Goal: Task Accomplishment & Management: Use online tool/utility

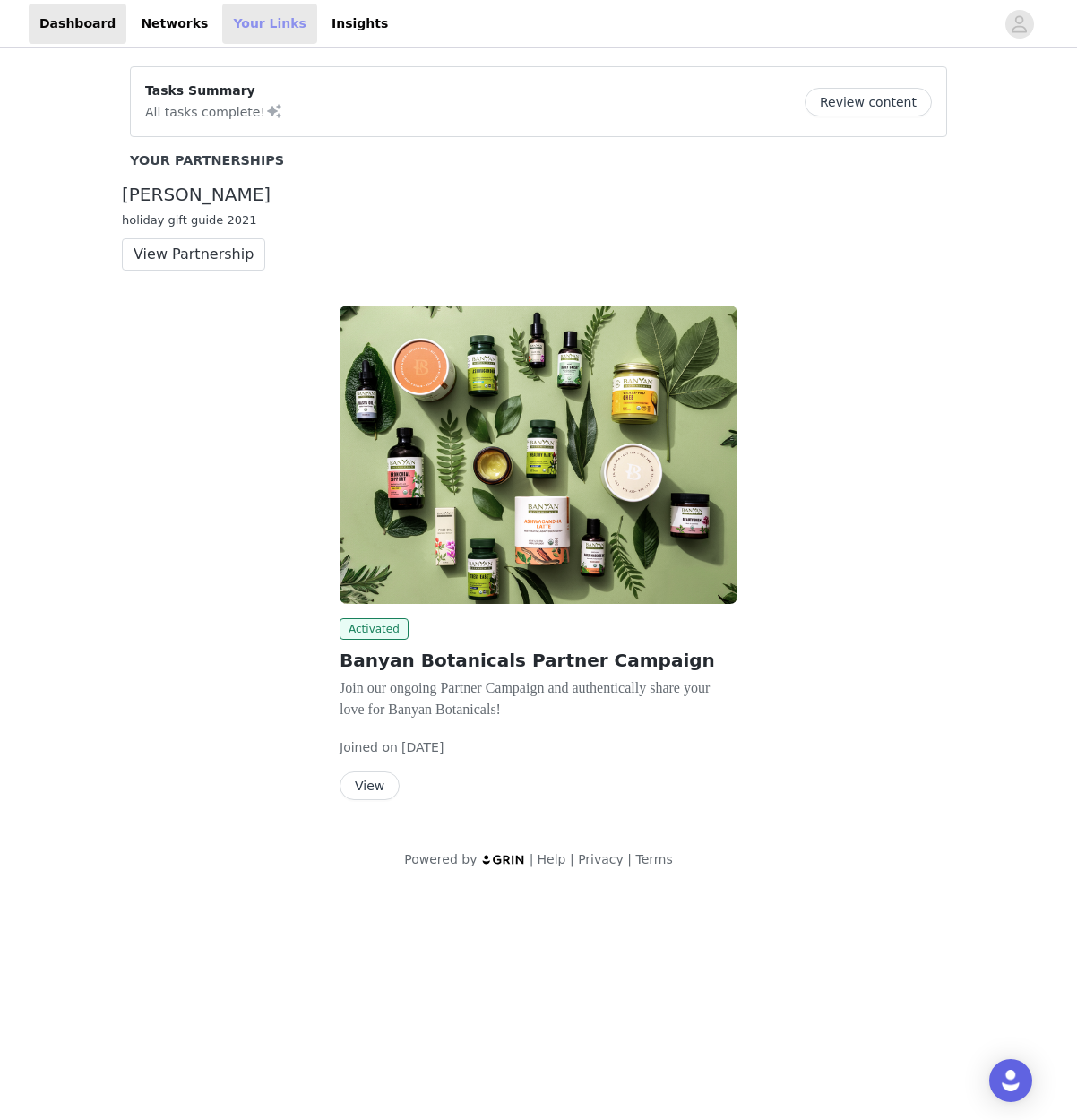
click at [232, 31] on link "Your Links" at bounding box center [270, 23] width 95 height 40
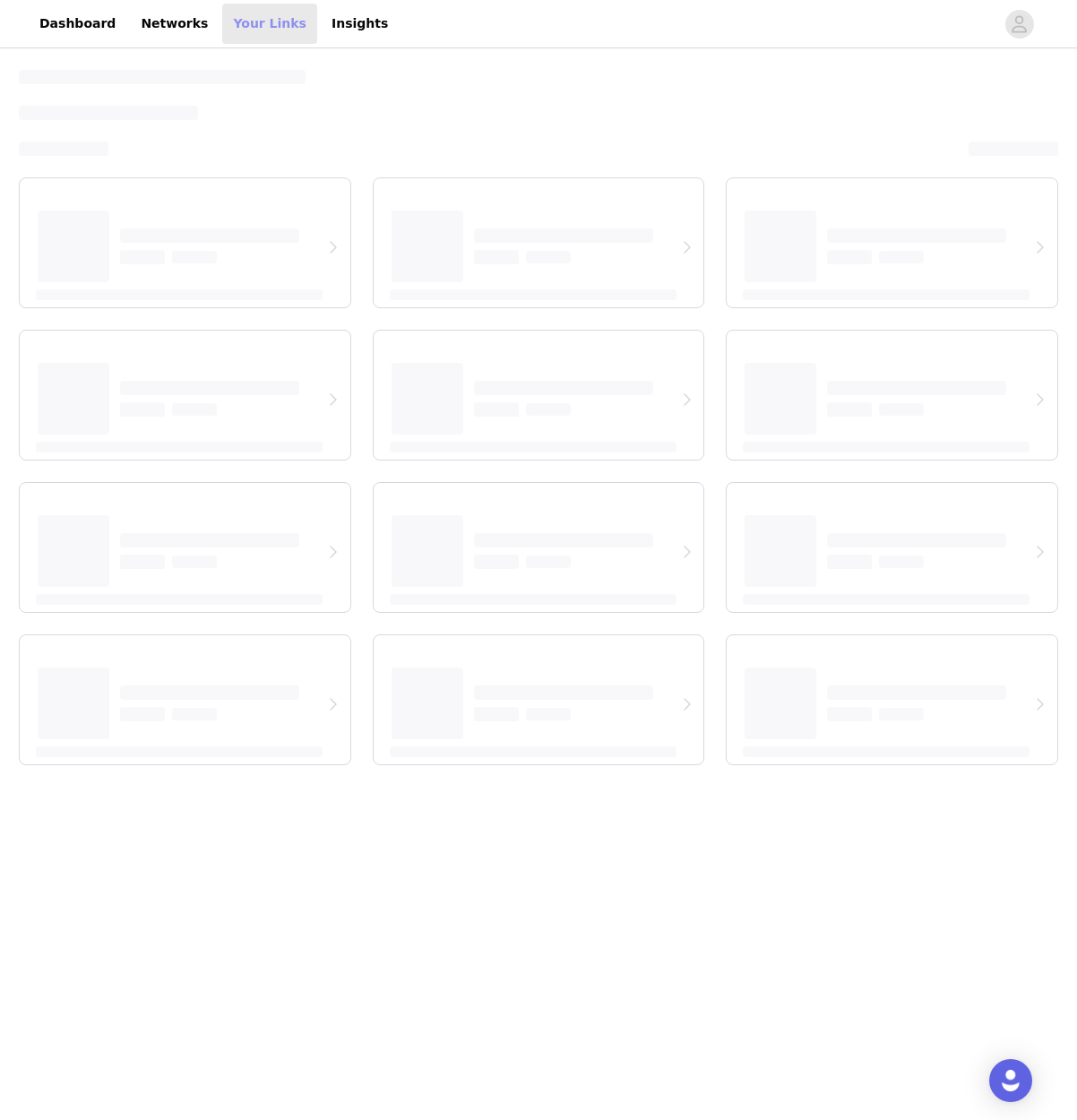
select select "12"
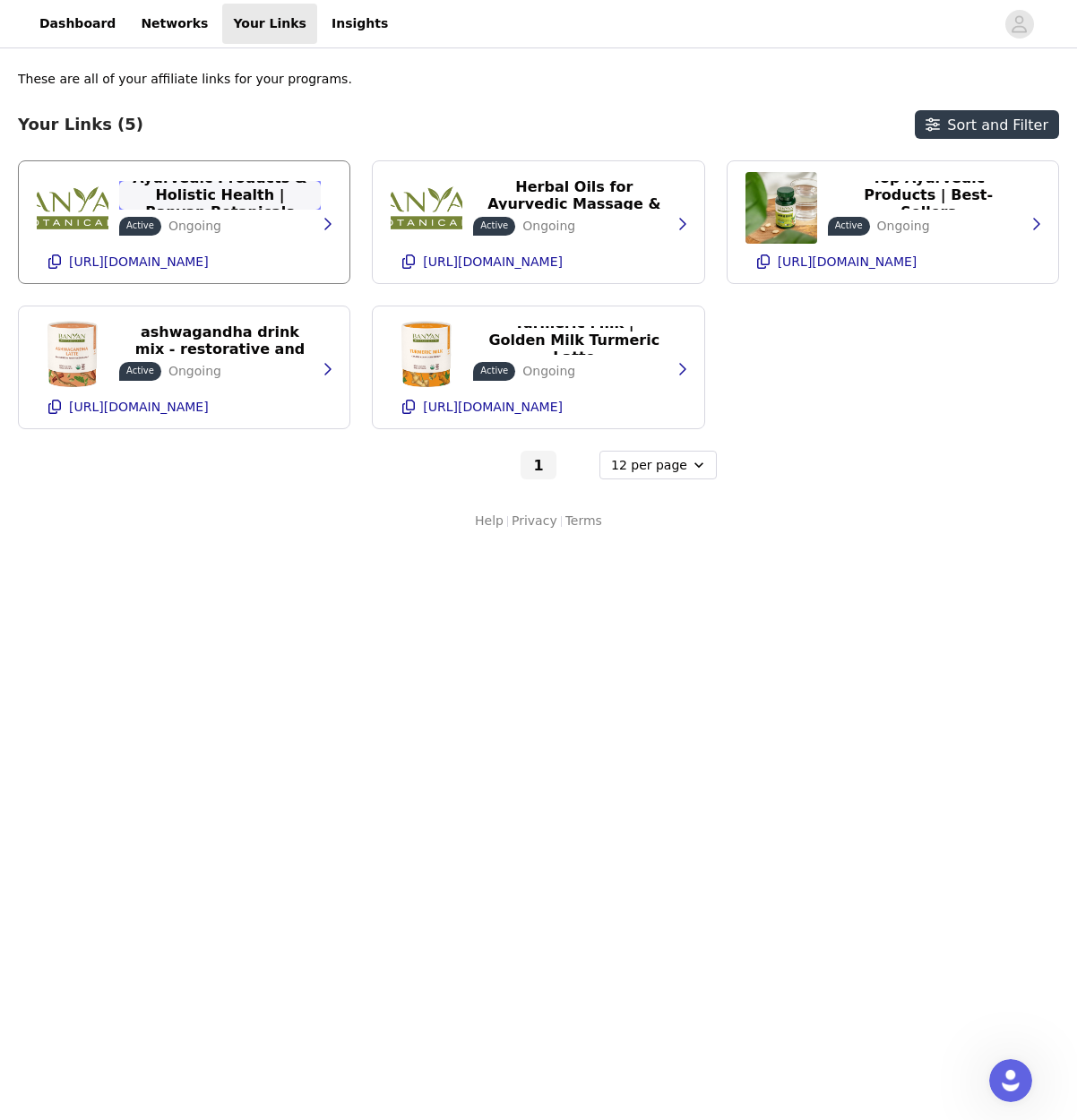
click at [227, 195] on p "Ayurvedic Products & Holistic Health | Banyan Botanicals" at bounding box center [220, 195] width 180 height 51
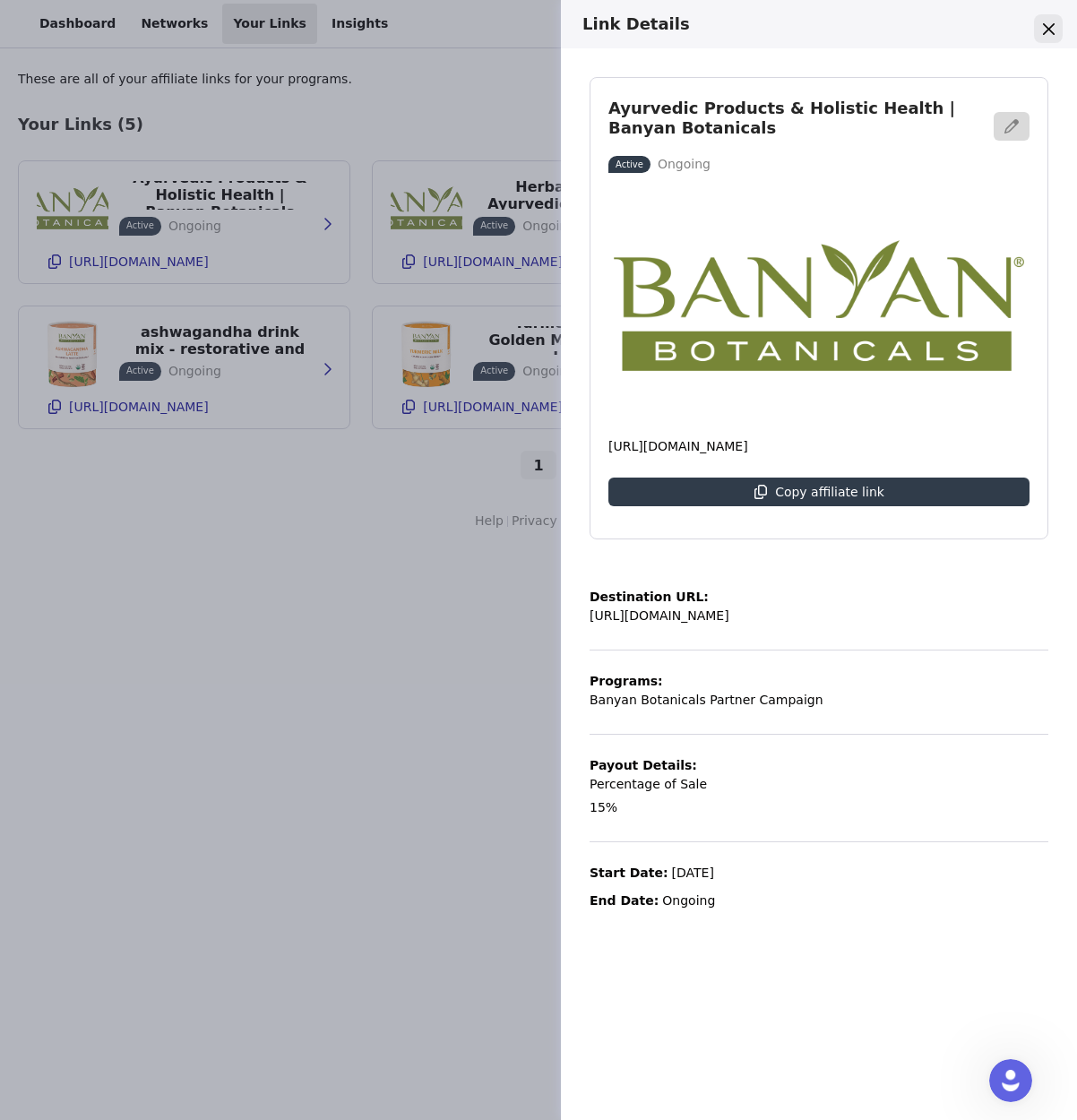
click at [1046, 28] on icon "Close" at bounding box center [1047, 28] width 12 height 12
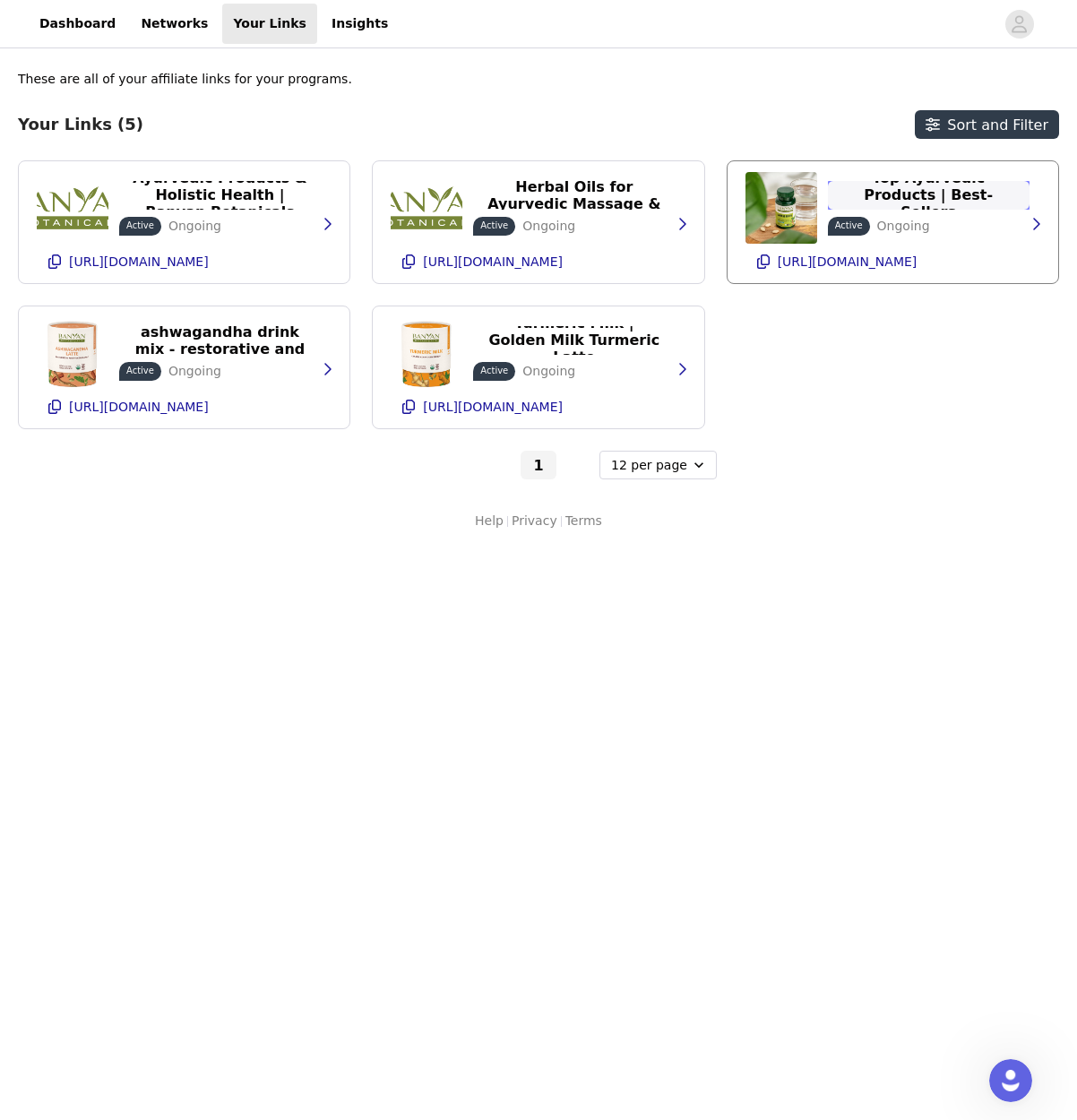
click at [923, 188] on p "Top Ayurvedic Products | Best-Sellers" at bounding box center [929, 195] width 180 height 51
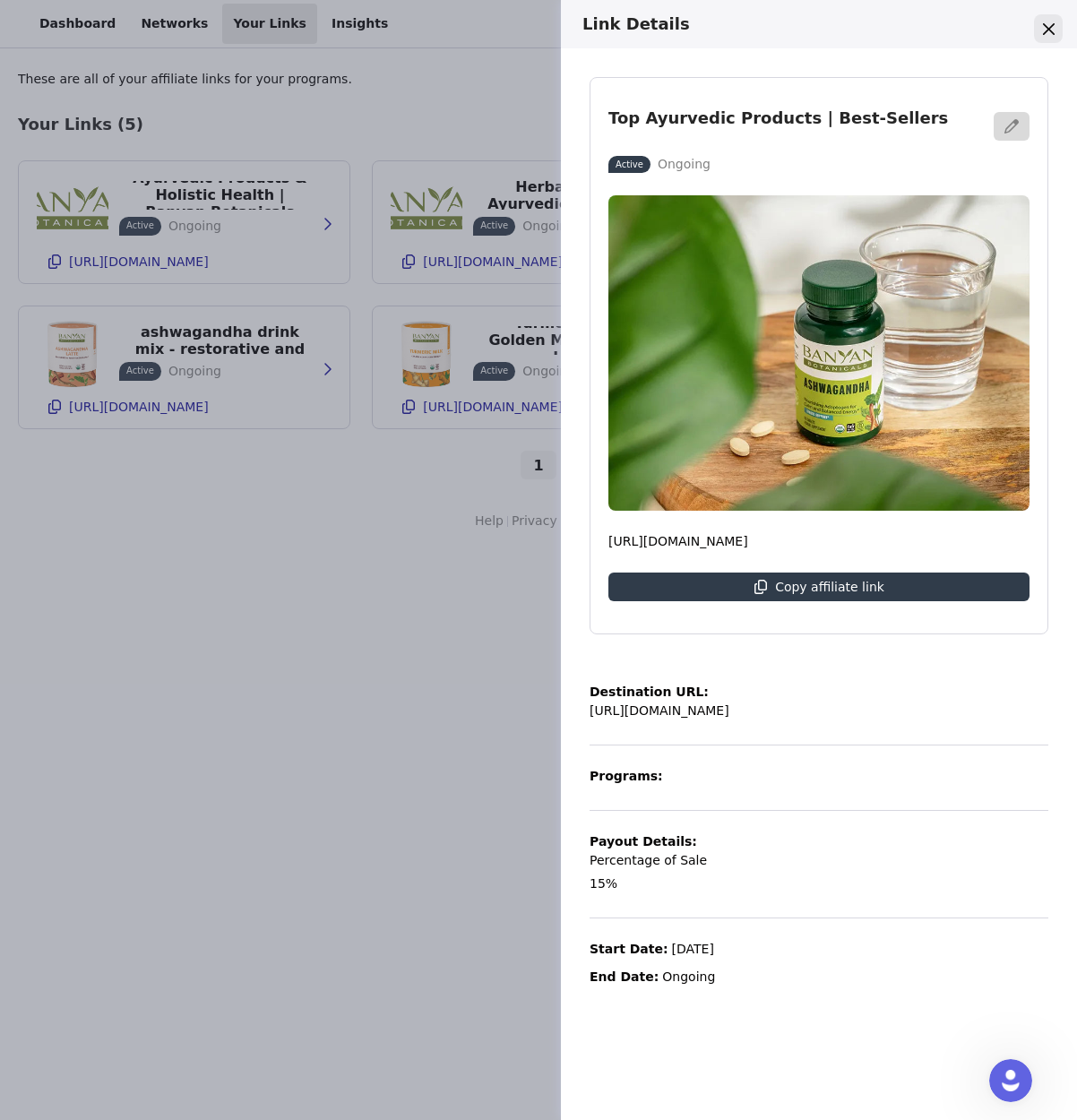
click at [1048, 23] on icon "Close" at bounding box center [1048, 29] width 12 height 12
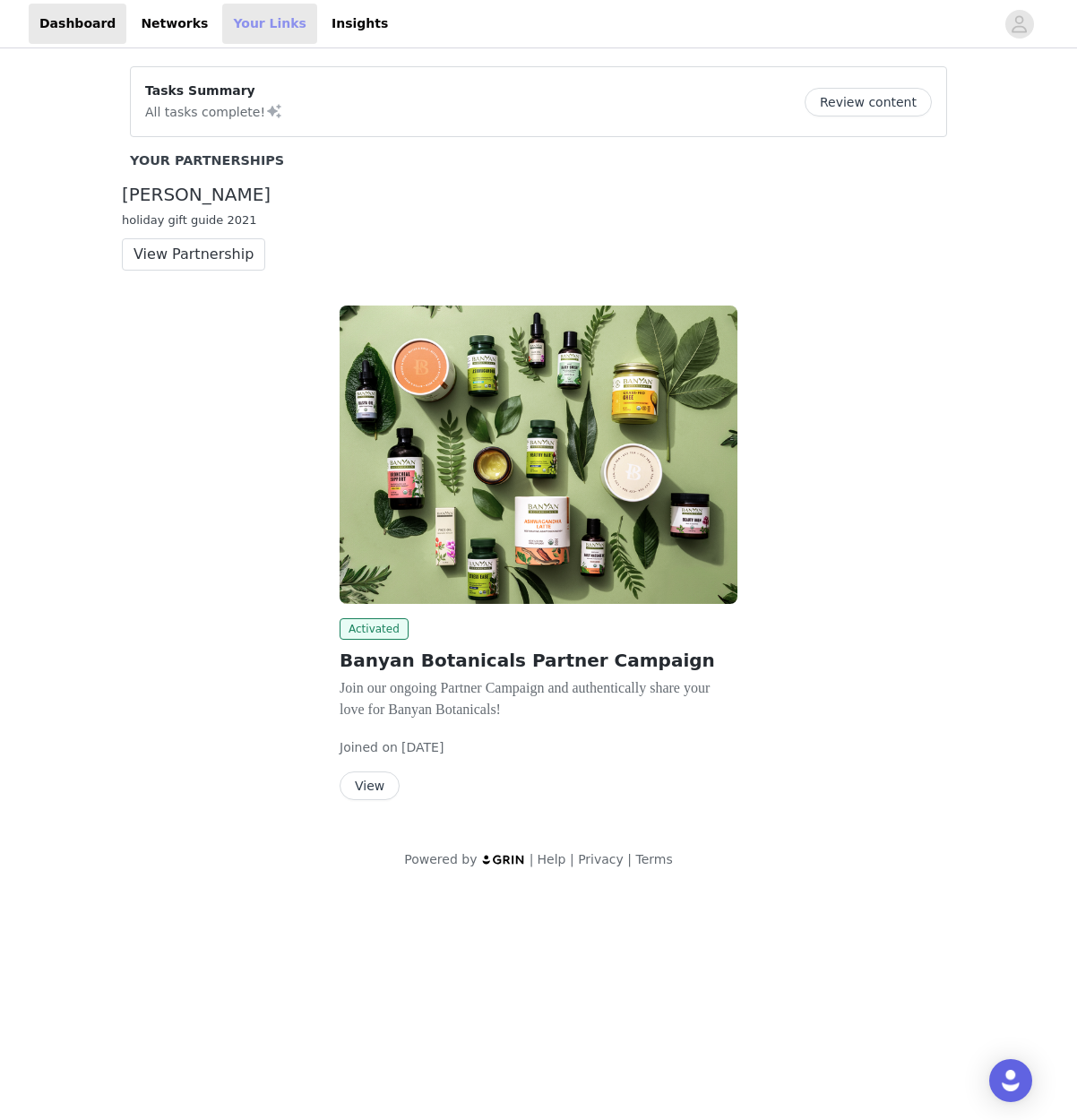
drag, startPoint x: 230, startPoint y: 24, endPoint x: 240, endPoint y: 24, distance: 10.0
click at [230, 24] on link "Your Links" at bounding box center [270, 23] width 95 height 40
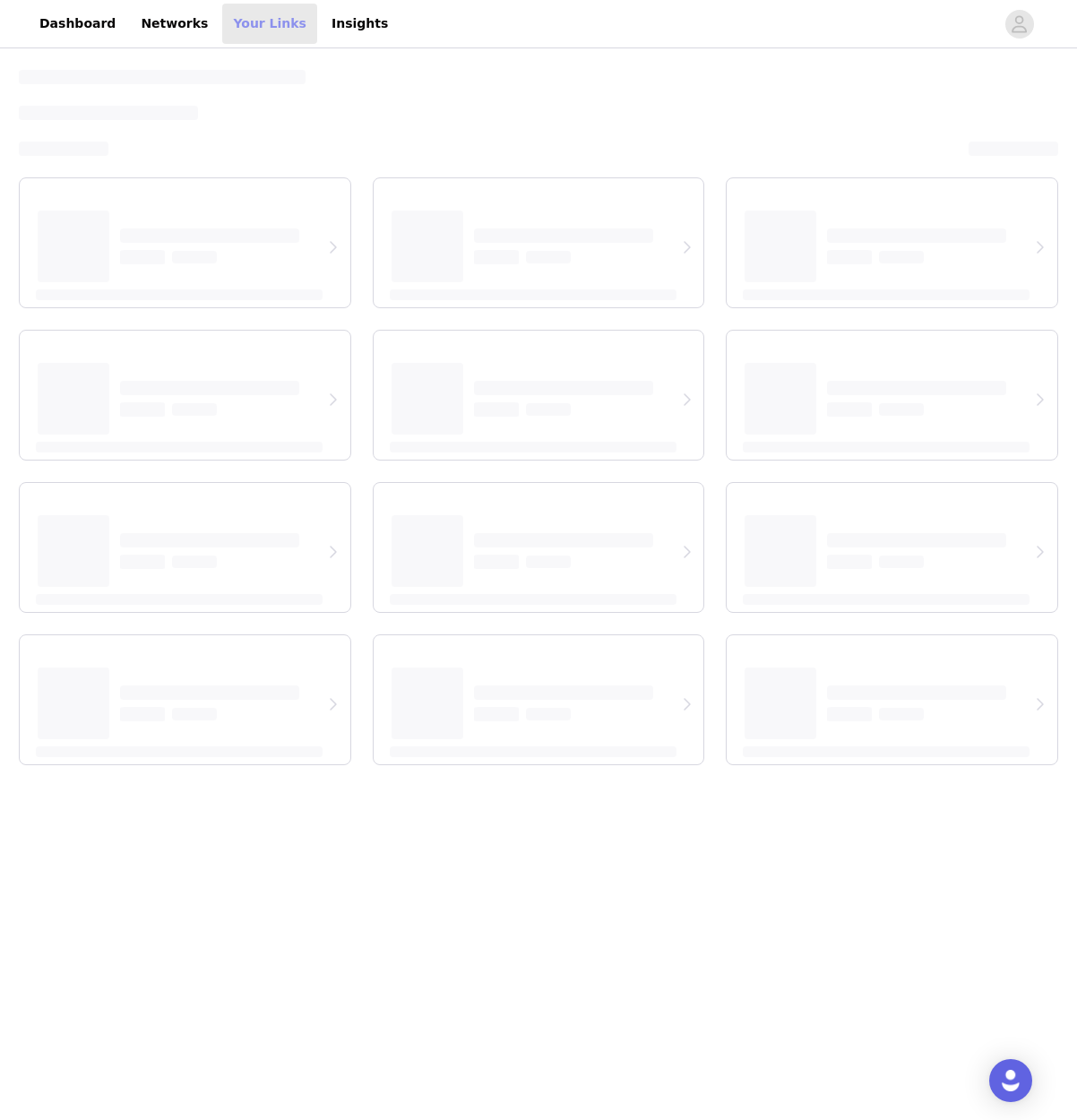
select select "12"
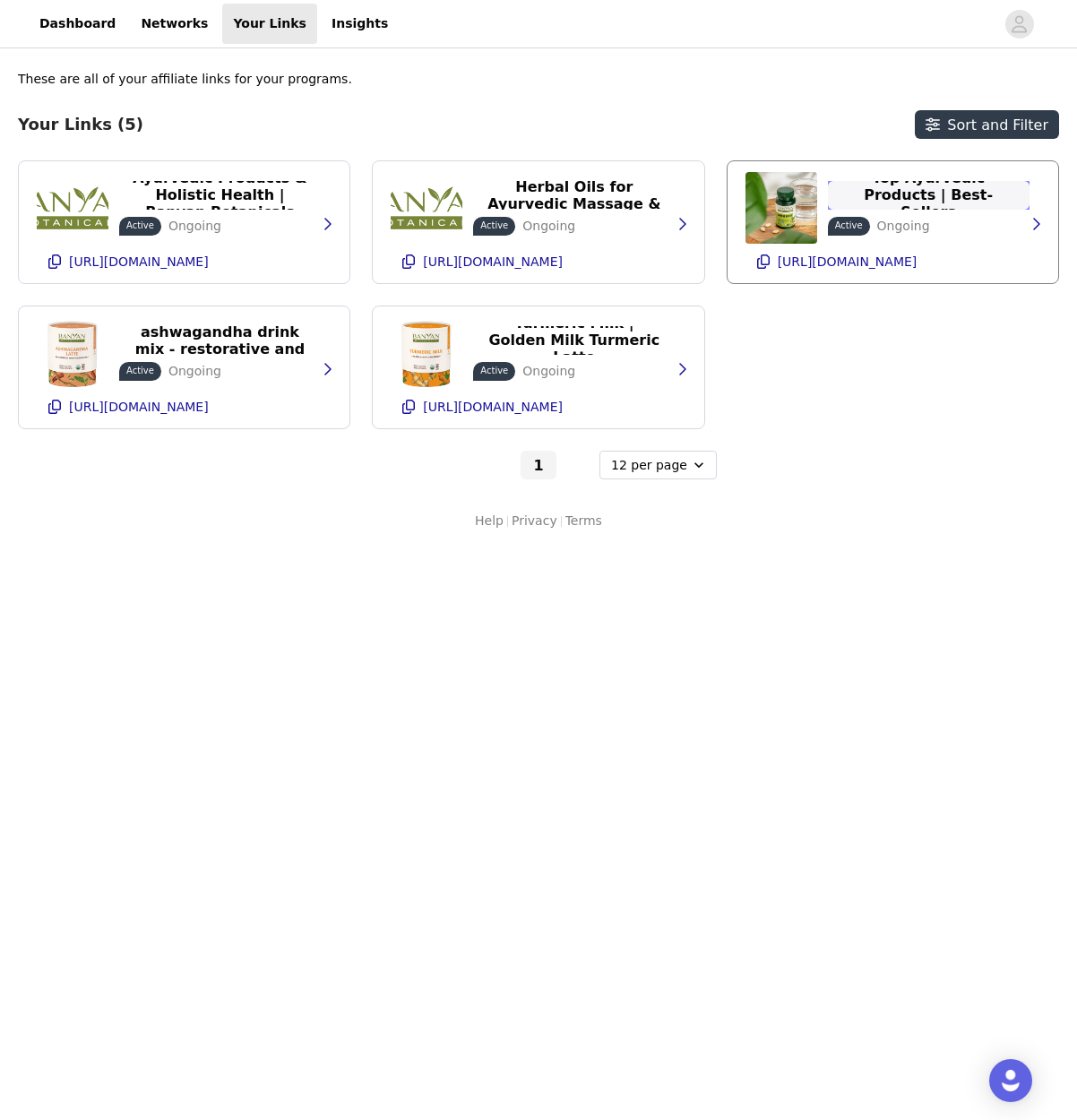
click at [939, 191] on p "Top Ayurvedic Products | Best-Sellers" at bounding box center [929, 195] width 180 height 51
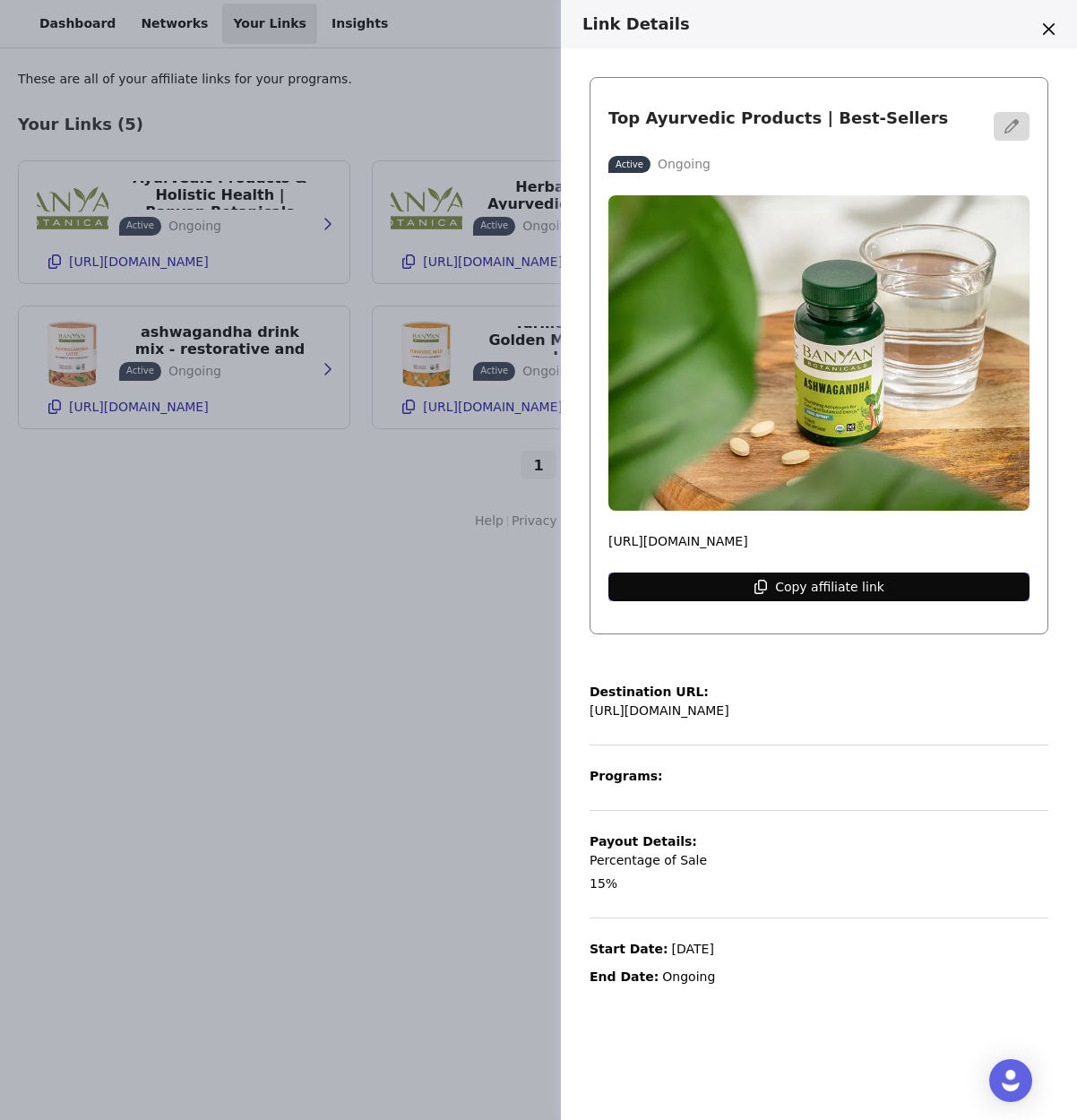
click at [836, 584] on p "Copy affiliate link" at bounding box center [830, 587] width 109 height 14
click at [800, 581] on p "Copy affiliate link" at bounding box center [830, 587] width 109 height 14
